Goal: Task Accomplishment & Management: Manage account settings

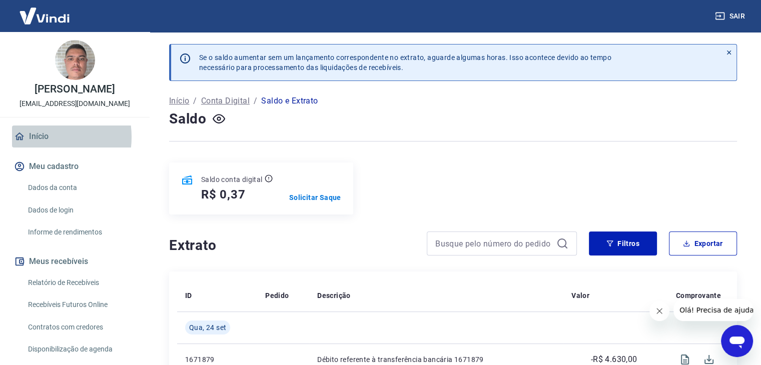
click at [40, 137] on link "Início" at bounding box center [75, 137] width 126 height 22
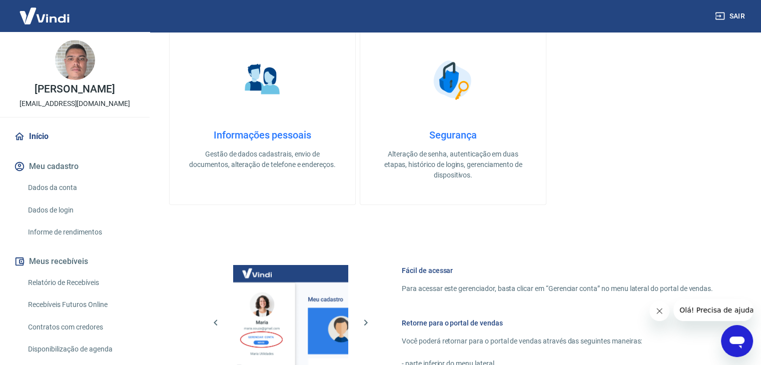
scroll to position [424, 0]
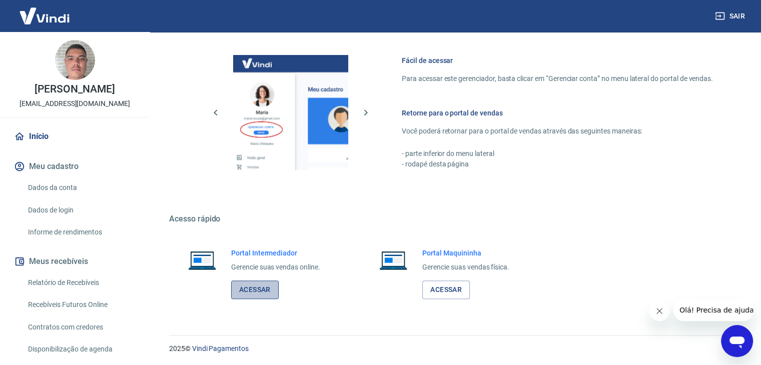
click at [258, 288] on link "Acessar" at bounding box center [255, 290] width 48 height 19
